Goal: Transaction & Acquisition: Purchase product/service

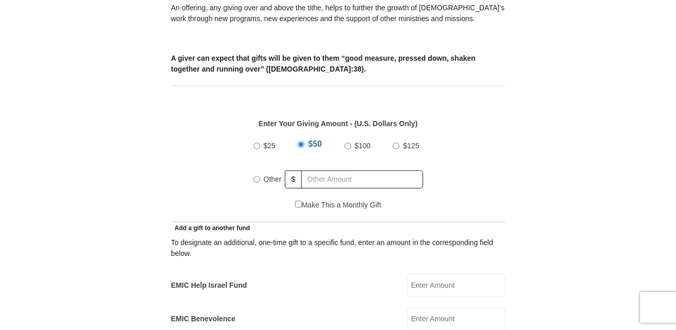
scroll to position [411, 0]
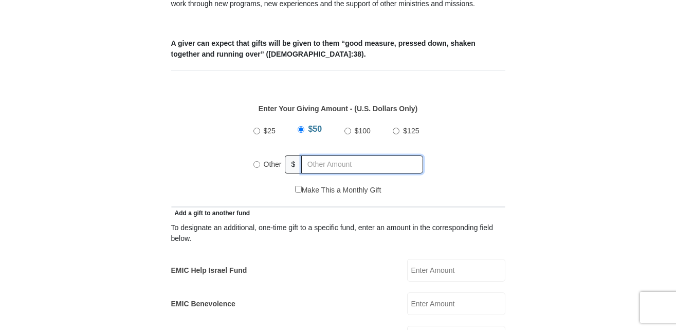
radio input "true"
click at [321, 155] on input "text" at bounding box center [364, 164] width 118 height 18
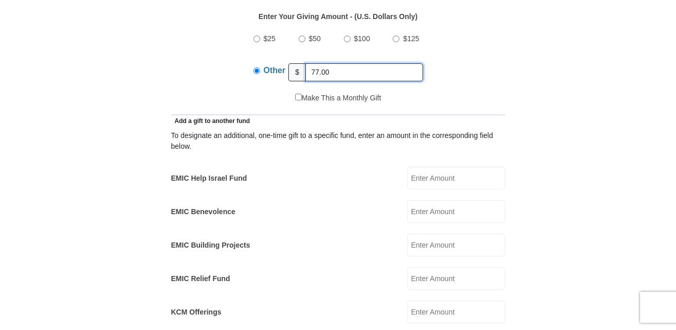
scroll to position [514, 0]
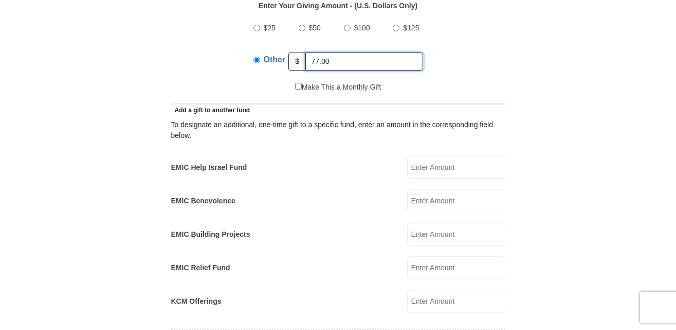
type input "77.00"
click at [431, 156] on input "EMIC Help Israel Fund" at bounding box center [456, 167] width 98 height 23
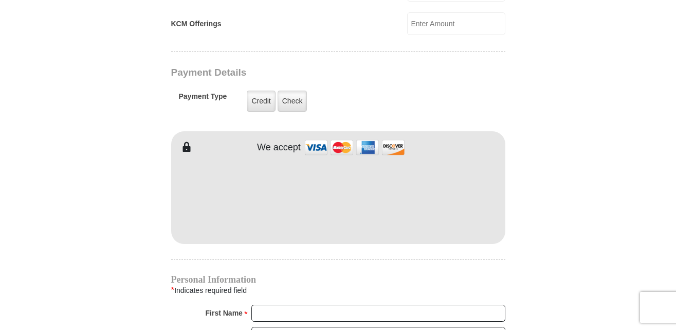
scroll to position [823, 0]
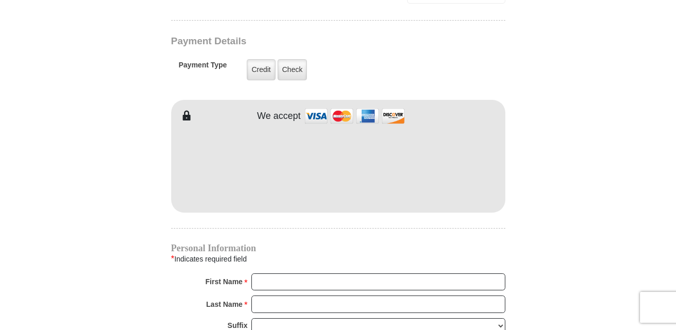
type input "77.00"
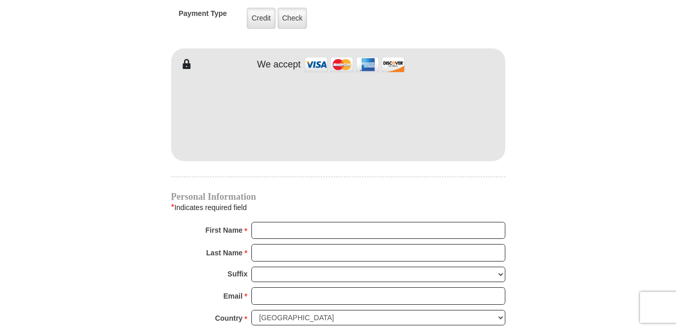
scroll to position [925, 0]
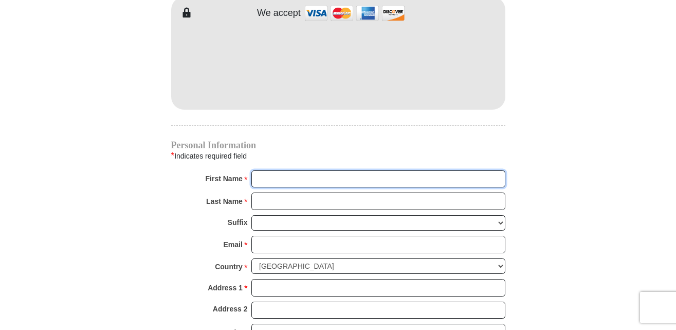
click at [275, 170] on input "First Name *" at bounding box center [378, 178] width 254 height 17
type input "[PERSON_NAME]"
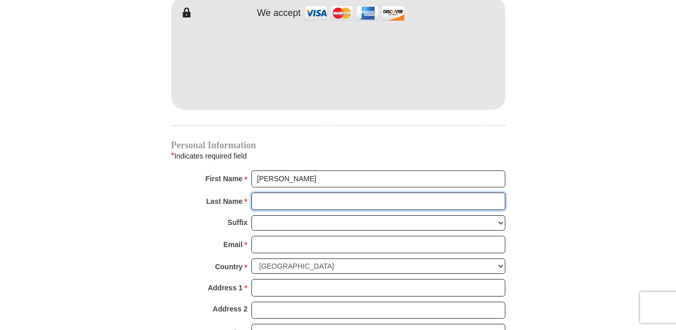
click at [263, 192] on input "Last Name *" at bounding box center [378, 200] width 254 height 17
type input "[PERSON_NAME]"
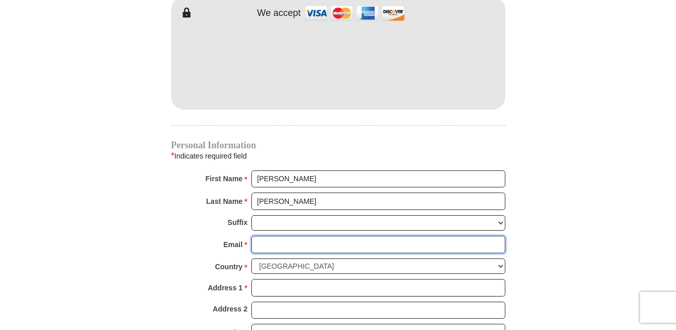
click at [271, 235] on input "Email *" at bounding box center [378, 243] width 254 height 17
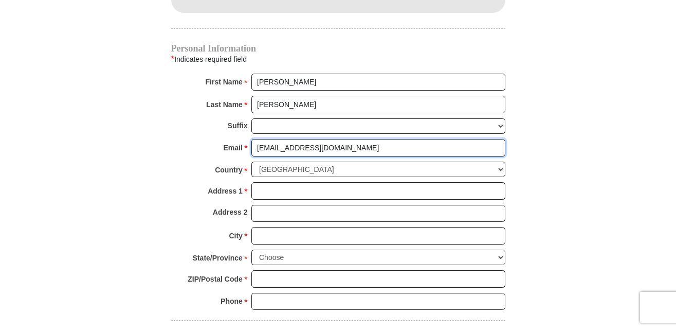
scroll to position [1028, 0]
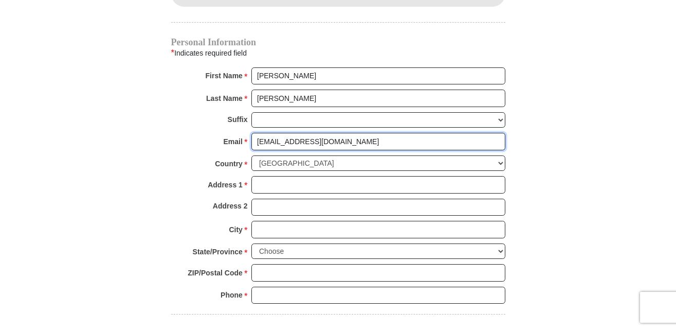
type input "[EMAIL_ADDRESS][DOMAIN_NAME]"
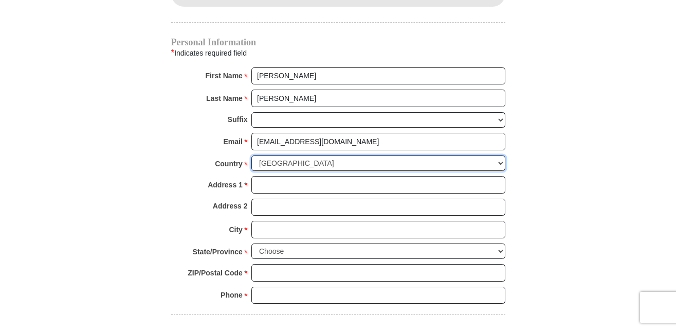
click at [501, 155] on select "[GEOGRAPHIC_DATA] [GEOGRAPHIC_DATA] [GEOGRAPHIC_DATA] [GEOGRAPHIC_DATA] [GEOGRA…" at bounding box center [378, 163] width 254 height 16
click at [251, 155] on select "[GEOGRAPHIC_DATA] [GEOGRAPHIC_DATA] [GEOGRAPHIC_DATA] [GEOGRAPHIC_DATA] [GEOGRA…" at bounding box center [378, 163] width 254 height 16
click at [268, 176] on input "Address 1 *" at bounding box center [378, 184] width 254 height 17
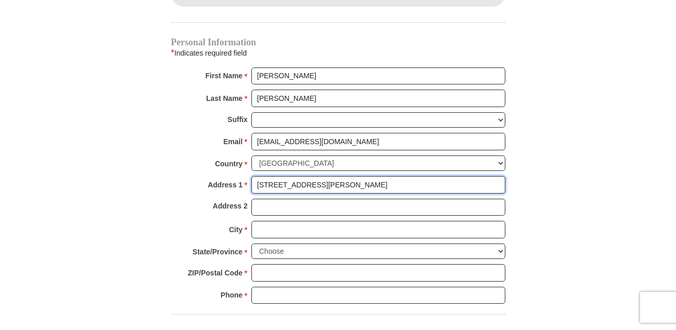
type input "[STREET_ADDRESS][PERSON_NAME]"
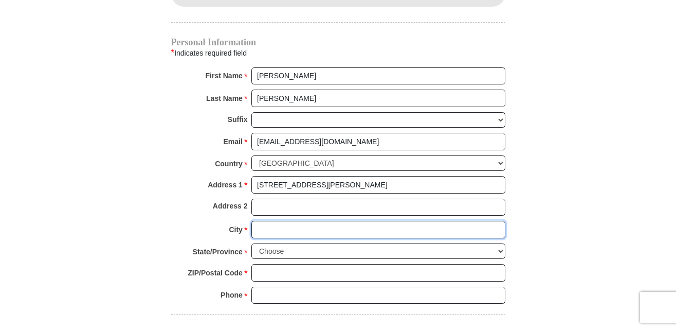
click at [262, 221] on input "City *" at bounding box center [378, 229] width 254 height 17
type input "[GEOGRAPHIC_DATA]"
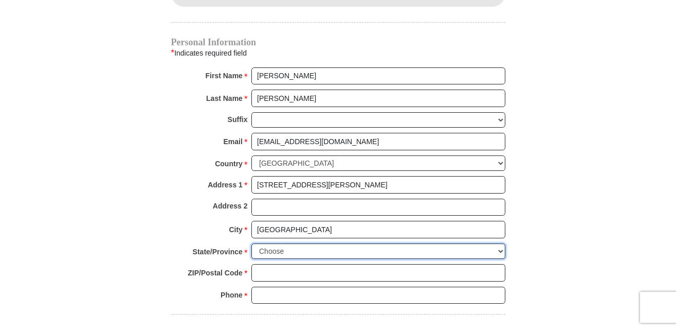
click at [264, 243] on select "Choose [US_STATE] [US_STATE] [US_STATE] [US_STATE] [US_STATE] Armed Forces Amer…" at bounding box center [378, 251] width 254 height 16
select select "[GEOGRAPHIC_DATA]"
click at [251, 243] on select "Choose [US_STATE] [US_STATE] [US_STATE] [US_STATE] [US_STATE] Armed Forces Amer…" at bounding box center [378, 251] width 254 height 16
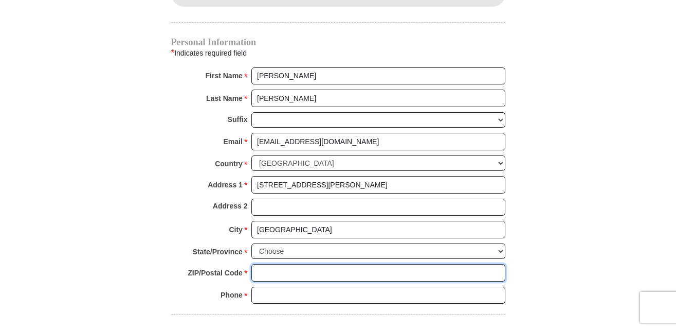
click at [267, 264] on input "ZIP/Postal Code *" at bounding box center [378, 272] width 254 height 17
type input "76016"
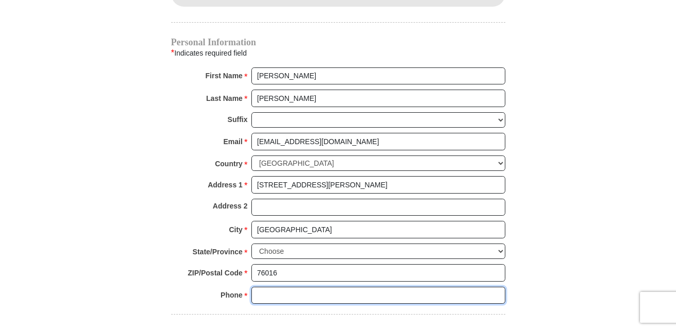
click at [259, 286] on input "Phone * *" at bounding box center [378, 294] width 254 height 17
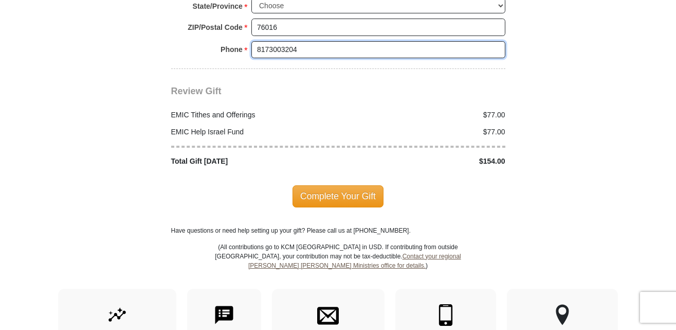
scroll to position [1285, 0]
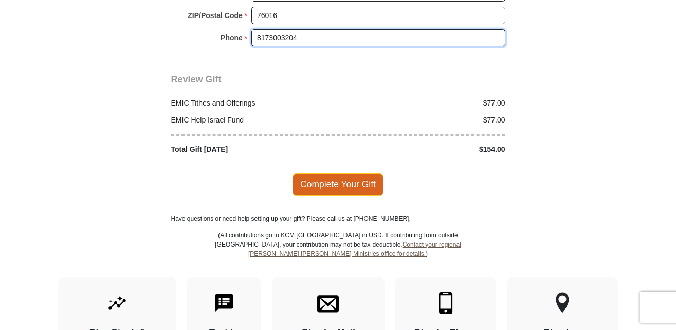
type input "8173003204"
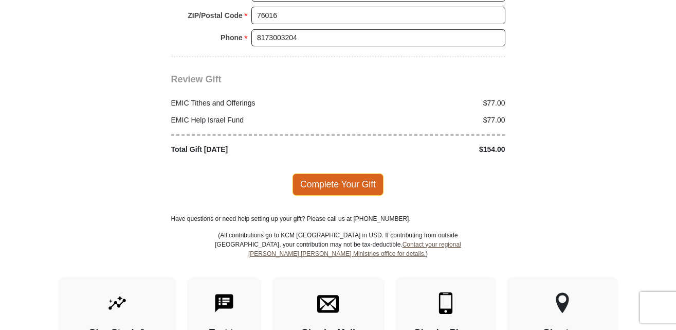
click at [332, 174] on span "Complete Your Gift" at bounding box center [338, 184] width 91 height 22
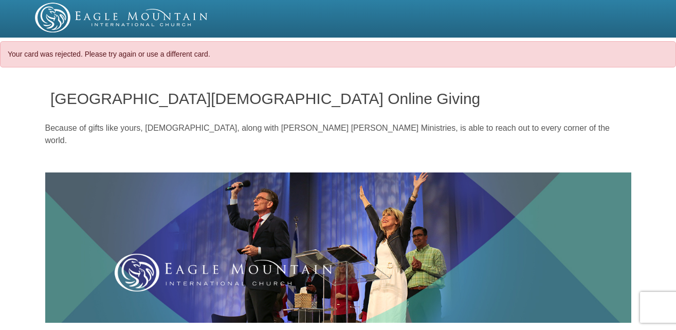
select select "TX"
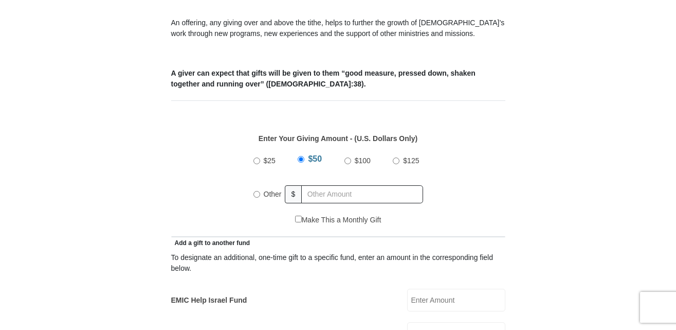
scroll to position [463, 0]
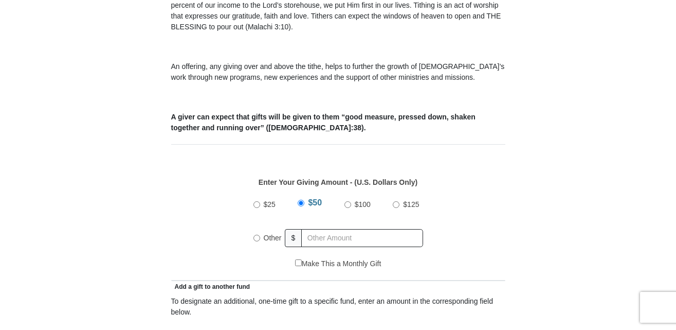
scroll to position [411, 0]
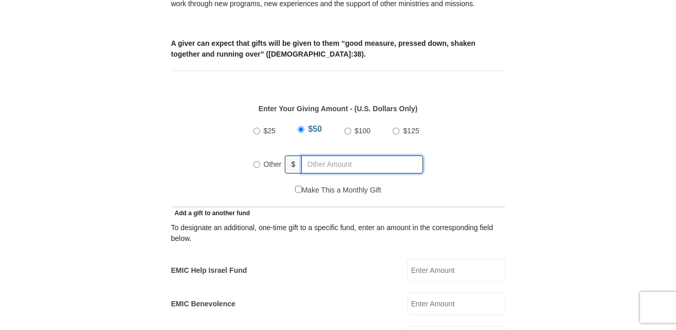
radio input "true"
click at [318, 155] on input "text" at bounding box center [364, 164] width 118 height 18
type input "7"
click at [226, 265] on label "EMIC Help Israel Fund" at bounding box center [209, 270] width 76 height 11
click at [407, 259] on input "EMIC Help Israel Fund" at bounding box center [456, 270] width 98 height 23
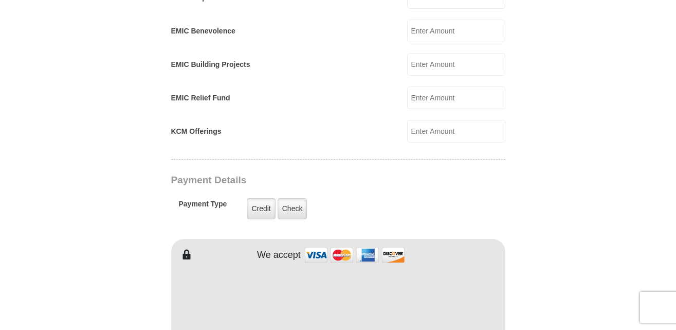
scroll to position [720, 0]
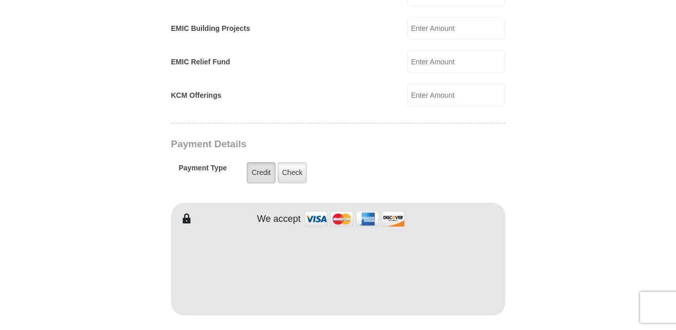
type input "77.00"
click at [258, 162] on label "Credit" at bounding box center [261, 172] width 28 height 21
click at [0, 0] on input "Credit" at bounding box center [0, 0] width 0 height 0
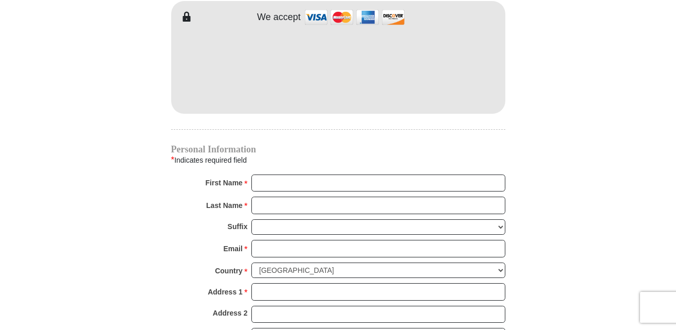
scroll to position [925, 0]
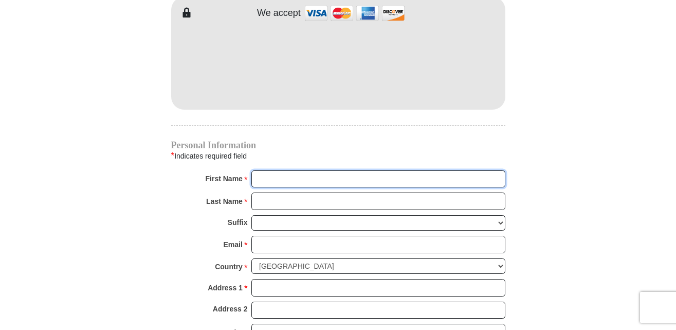
click at [263, 170] on input "First Name *" at bounding box center [378, 178] width 254 height 17
type input "[PERSON_NAME]"
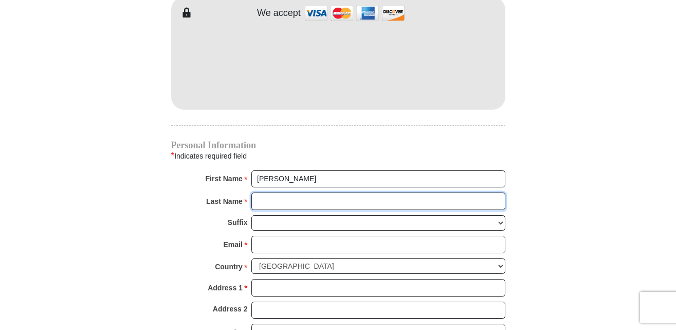
click at [274, 192] on input "Last Name *" at bounding box center [378, 200] width 254 height 17
type input "[PERSON_NAME]"
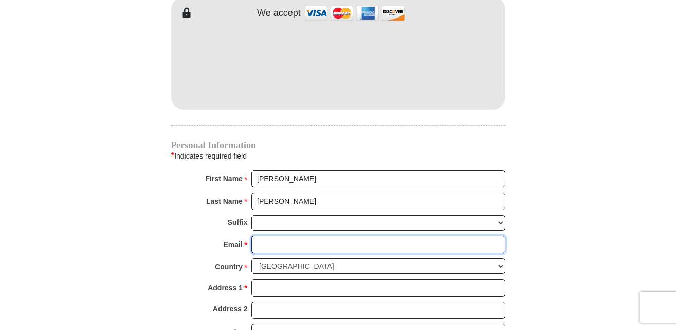
click at [269, 235] on input "Email *" at bounding box center [378, 243] width 254 height 17
type input "[EMAIL_ADDRESS][DOMAIN_NAME]"
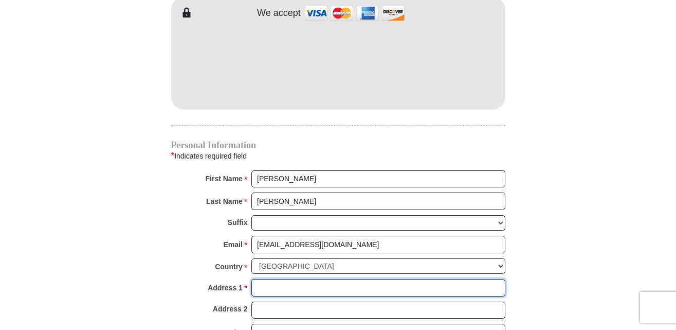
click at [270, 279] on input "Address 1 *" at bounding box center [378, 287] width 254 height 17
type input "[STREET_ADDRESS][PERSON_NAME]"
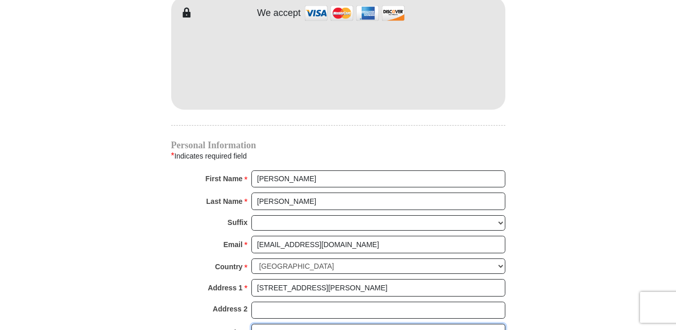
click at [267, 323] on input "City *" at bounding box center [378, 331] width 254 height 17
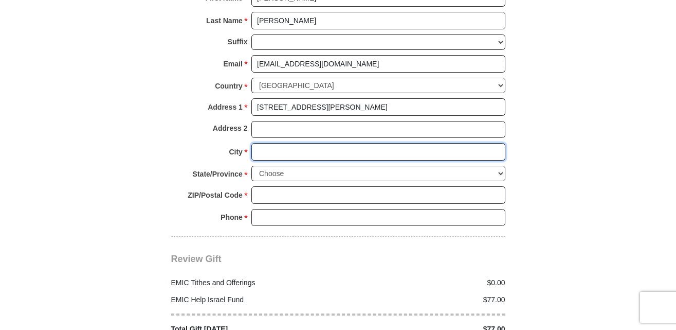
scroll to position [1131, 0]
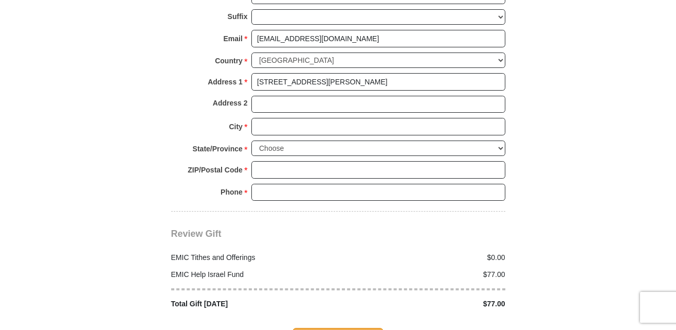
drag, startPoint x: 260, startPoint y: 118, endPoint x: 215, endPoint y: 111, distance: 45.2
click at [215, 118] on div "City * Please enter City" at bounding box center [338, 129] width 334 height 23
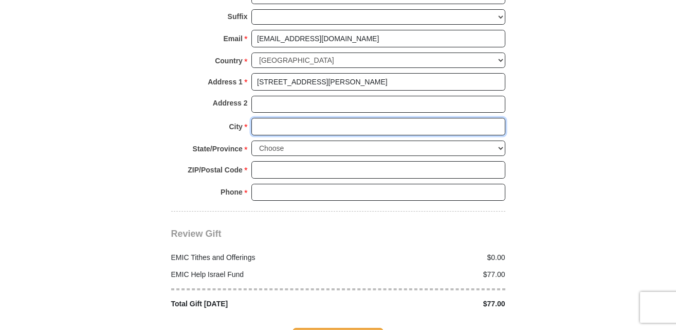
click at [260, 118] on input "City *" at bounding box center [378, 126] width 254 height 17
type input "[GEOGRAPHIC_DATA]"
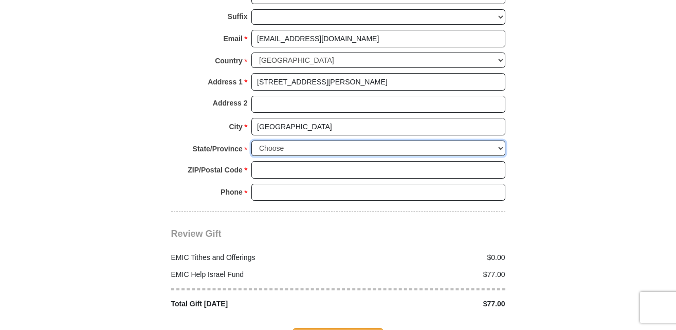
click at [287, 140] on select "Choose [US_STATE] [US_STATE] [US_STATE] [US_STATE] [US_STATE] Armed Forces Amer…" at bounding box center [378, 148] width 254 height 16
select select "[GEOGRAPHIC_DATA]"
click at [251, 140] on select "Choose [US_STATE] [US_STATE] [US_STATE] [US_STATE] [US_STATE] Armed Forces Amer…" at bounding box center [378, 148] width 254 height 16
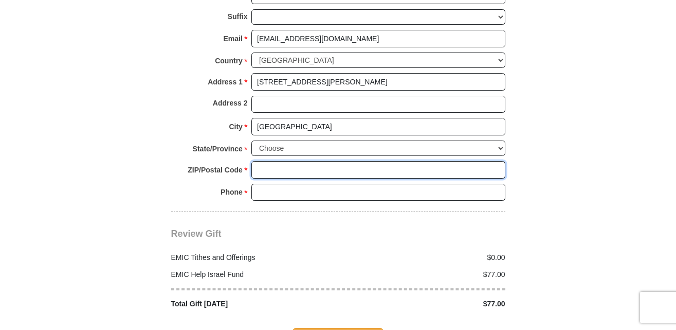
click at [270, 161] on input "ZIP/Postal Code *" at bounding box center [378, 169] width 254 height 17
type input "76016"
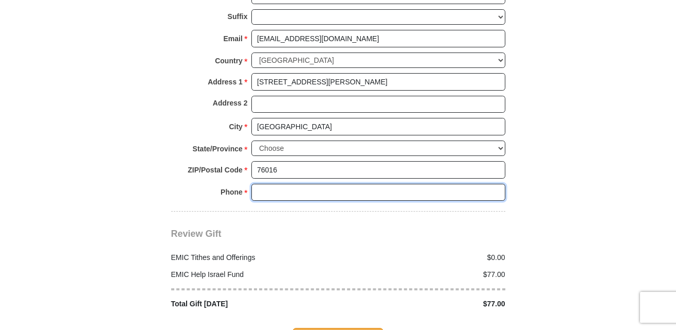
click at [276, 184] on input "Phone * *" at bounding box center [378, 192] width 254 height 17
type input "8173003204"
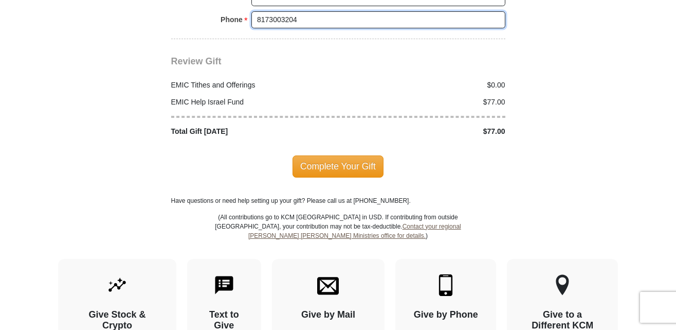
scroll to position [1337, 0]
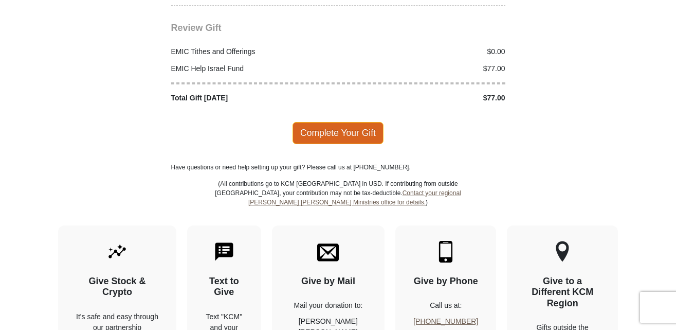
click at [321, 122] on span "Complete Your Gift" at bounding box center [338, 133] width 91 height 22
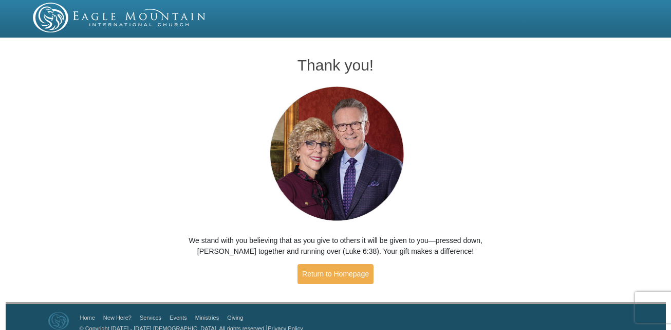
scroll to position [11, 0]
